Goal: Task Accomplishment & Management: Use online tool/utility

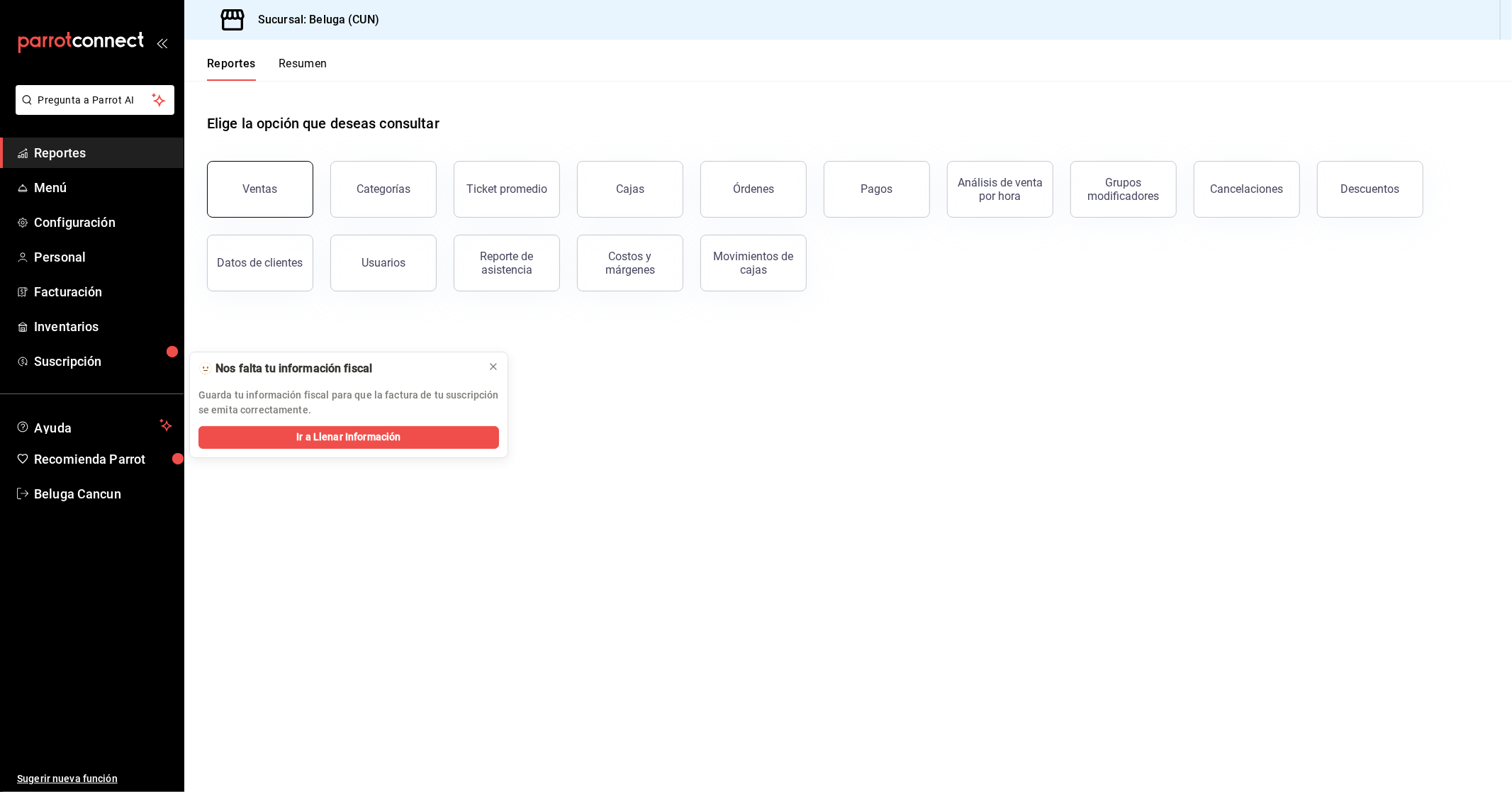
click at [273, 200] on button "Ventas" at bounding box center [260, 190] width 107 height 57
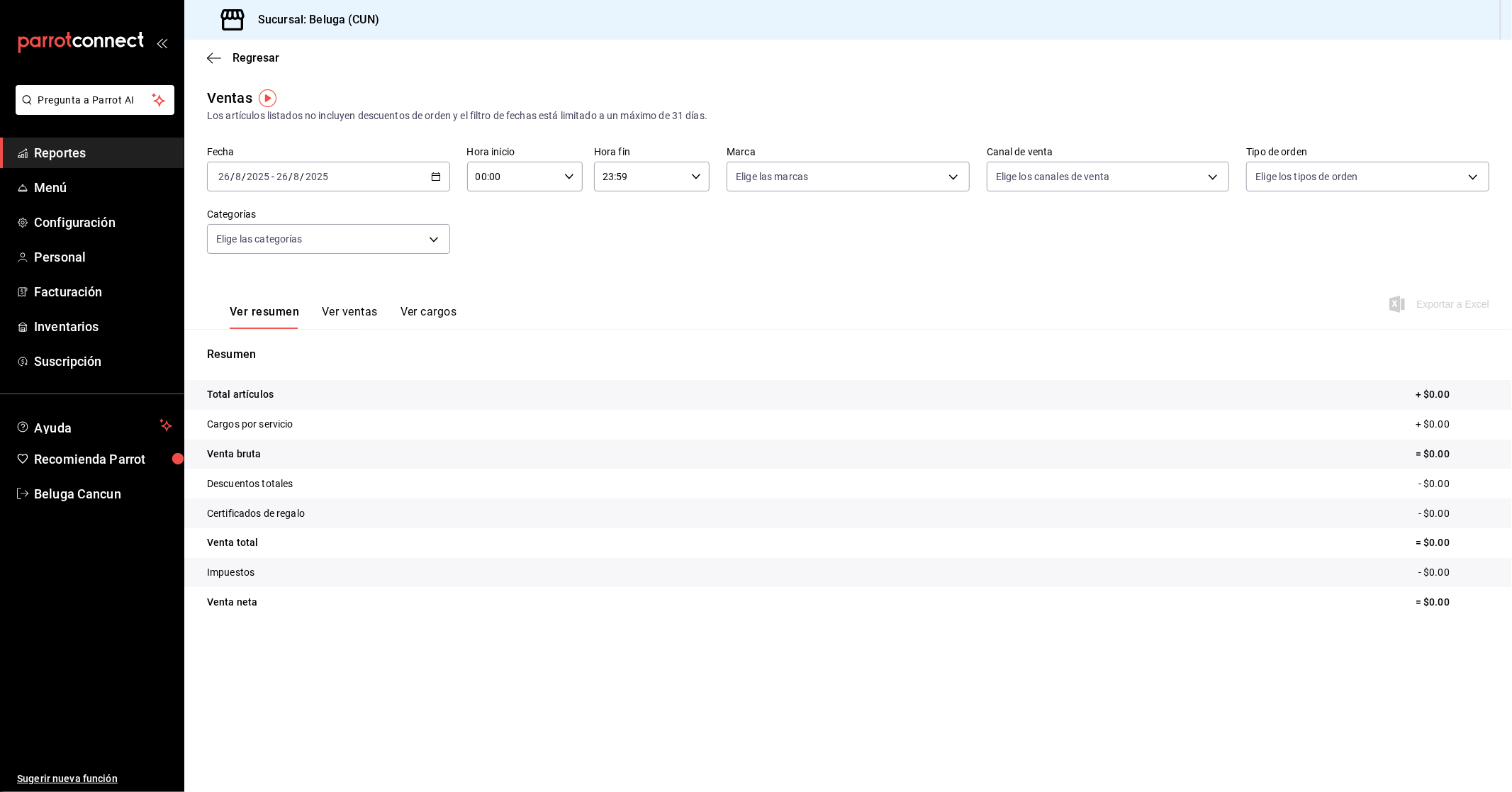
click at [367, 189] on div "[DATE] [DATE] - [DATE] [DATE]" at bounding box center [328, 177] width 243 height 30
click at [302, 351] on span "Rango de fechas" at bounding box center [273, 347] width 110 height 15
click at [372, 397] on abbr "25" at bounding box center [369, 396] width 9 height 10
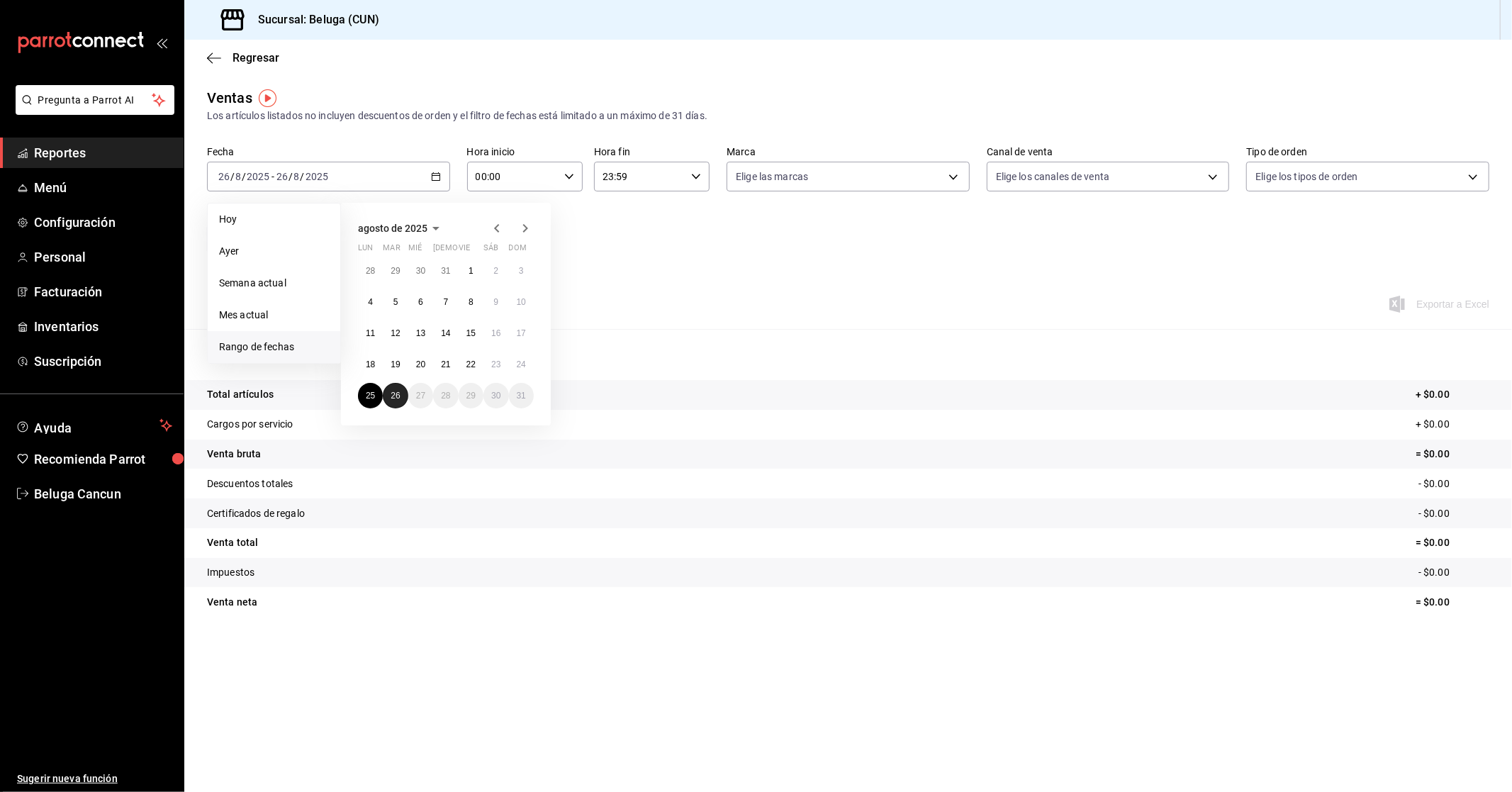
click at [392, 398] on abbr "26" at bounding box center [395, 396] width 9 height 10
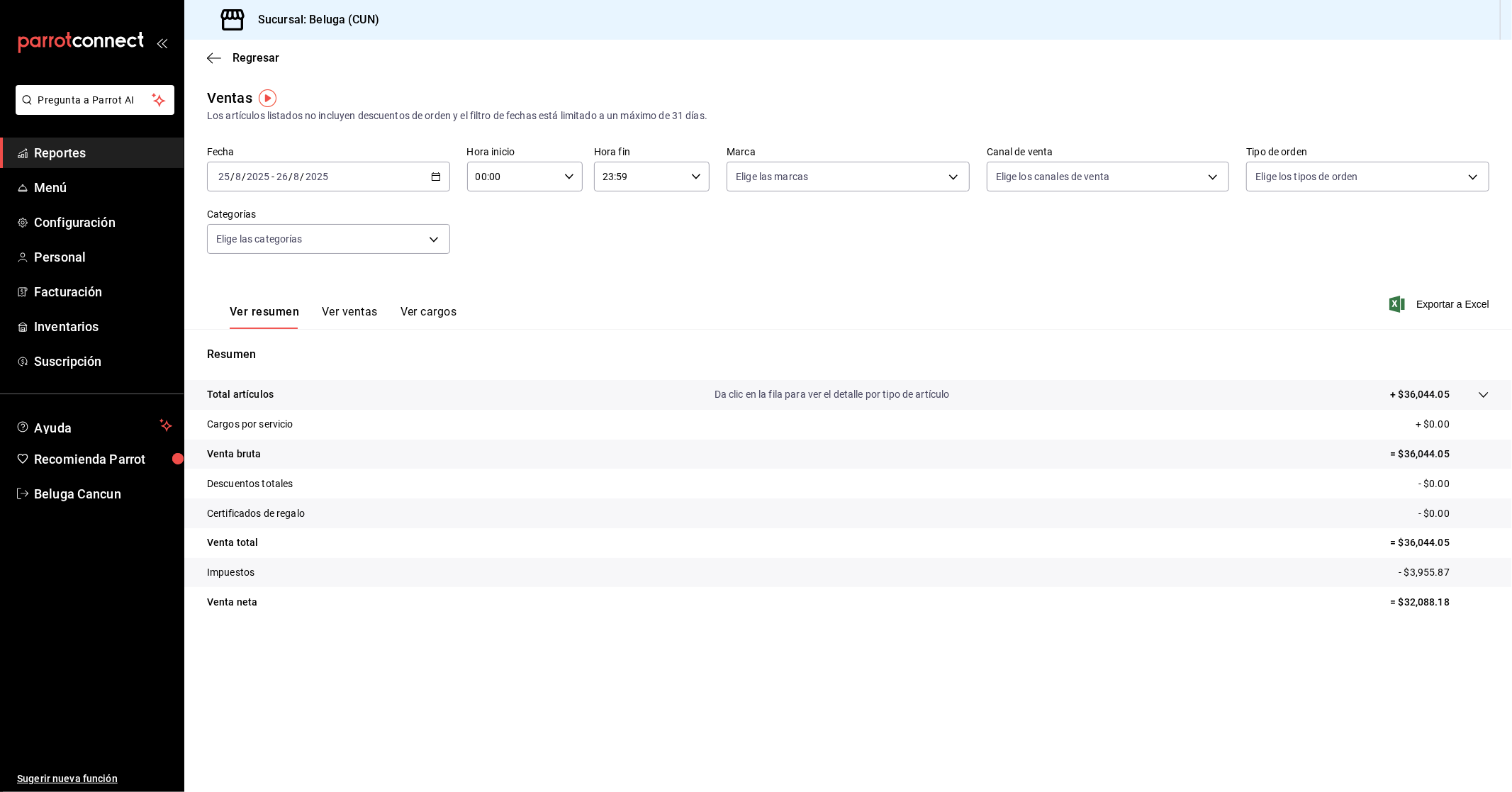
click at [515, 180] on input "00:00" at bounding box center [513, 176] width 91 height 28
click at [495, 238] on span "10" at bounding box center [496, 239] width 36 height 11
type input "10:00"
click at [645, 183] on div at bounding box center [756, 396] width 1512 height 792
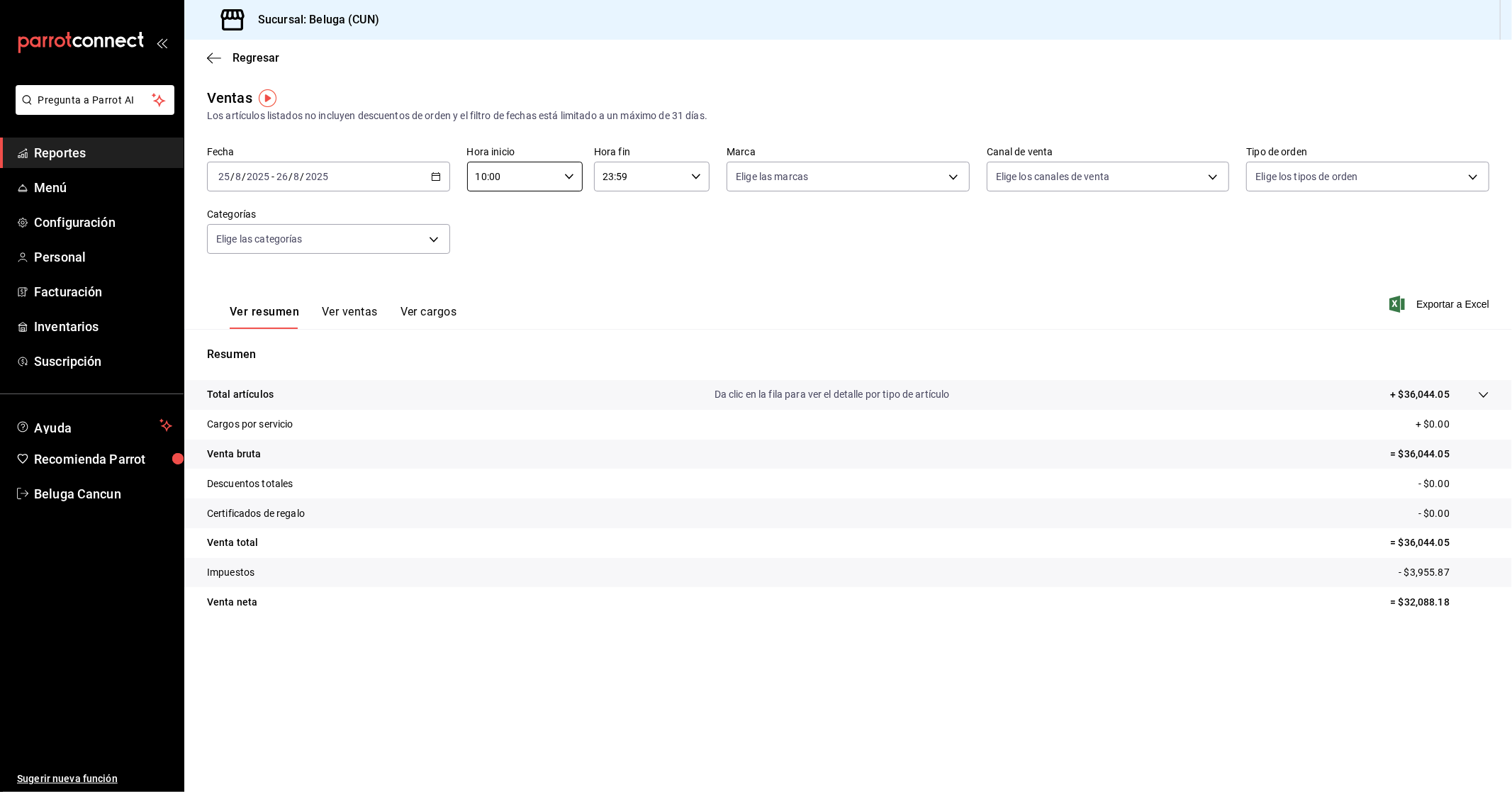
click at [645, 183] on input "23:59" at bounding box center [640, 176] width 91 height 28
click at [617, 274] on button "04" at bounding box center [623, 284] width 52 height 28
type input "04:59"
click at [831, 265] on div at bounding box center [756, 396] width 1512 height 792
